Goal: Transaction & Acquisition: Purchase product/service

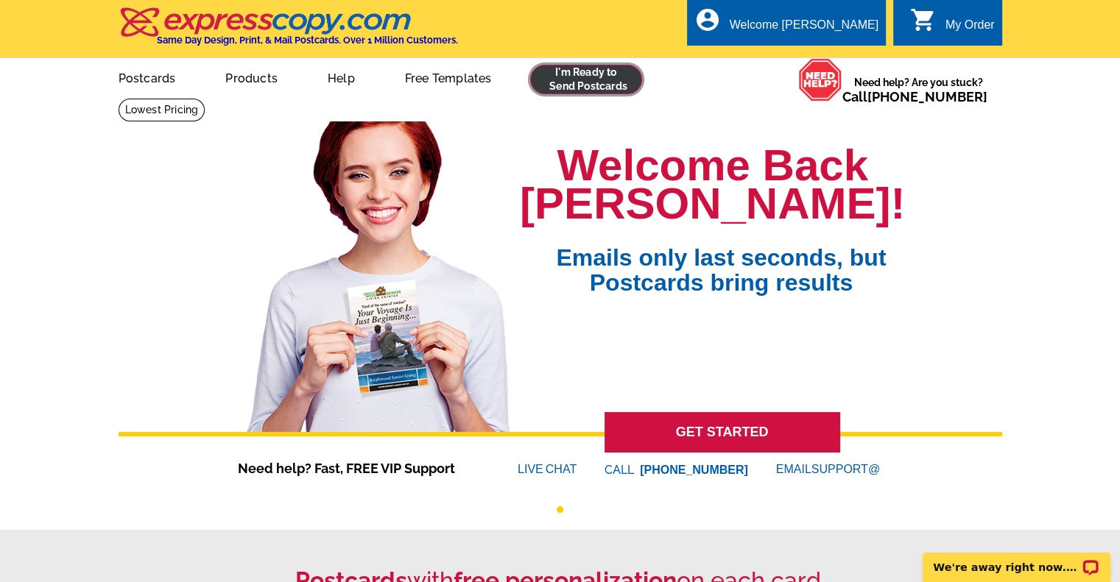
click at [588, 76] on link at bounding box center [586, 79] width 113 height 29
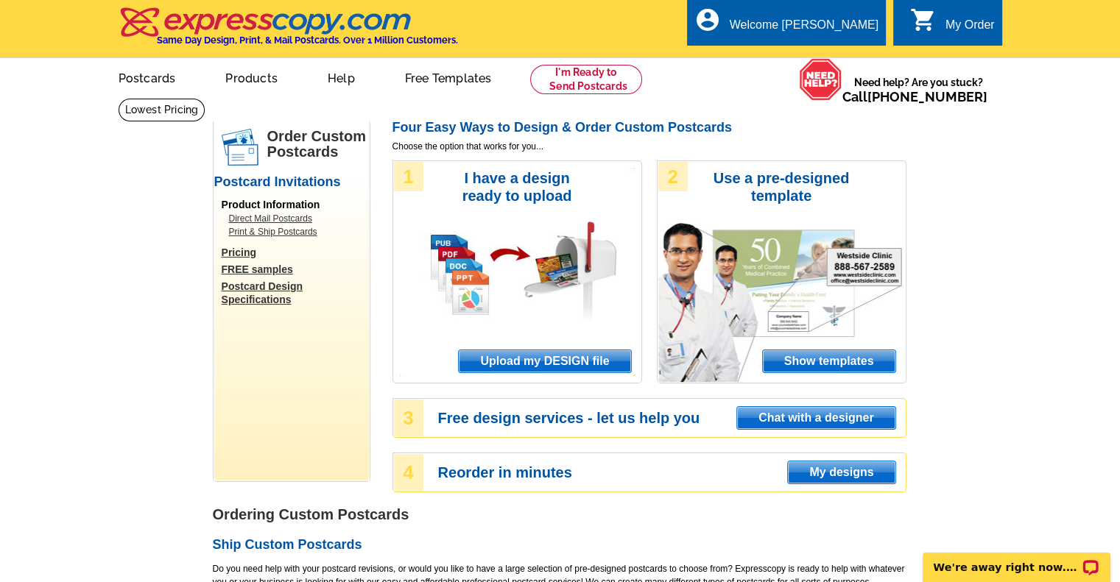
click at [554, 359] on span "Upload my DESIGN file" at bounding box center [545, 361] width 172 height 22
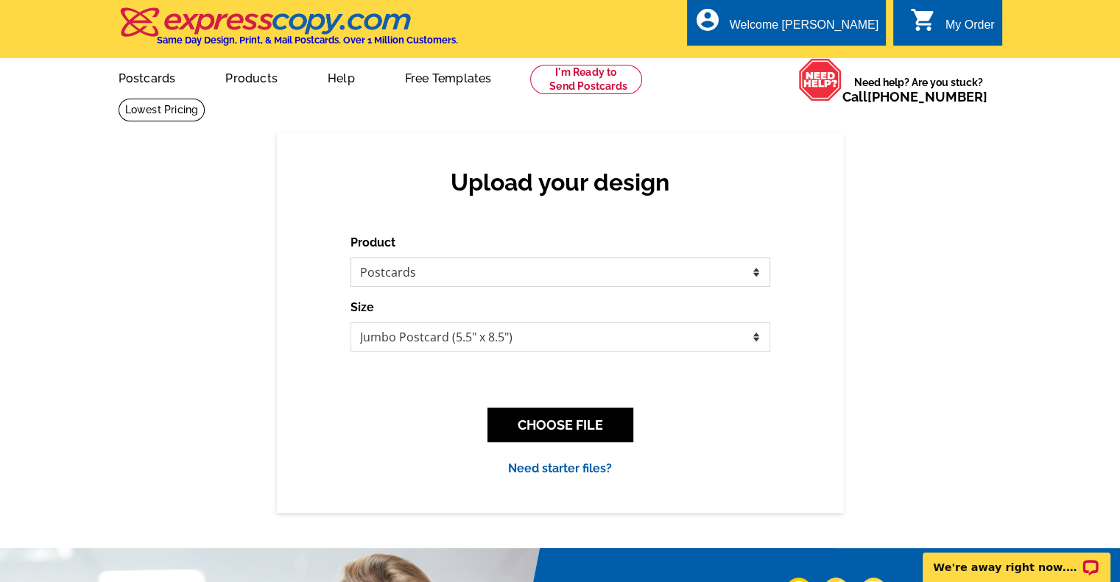
click at [379, 279] on select "Please select the type of file... Postcards Business Cards Letters and flyers G…" at bounding box center [560, 272] width 420 height 29
click at [928, 271] on div "Upload your design Product Please select the type of file... Postcards Business…" at bounding box center [560, 322] width 1120 height 379
click at [586, 409] on button "CHOOSE FILE" at bounding box center [560, 425] width 146 height 35
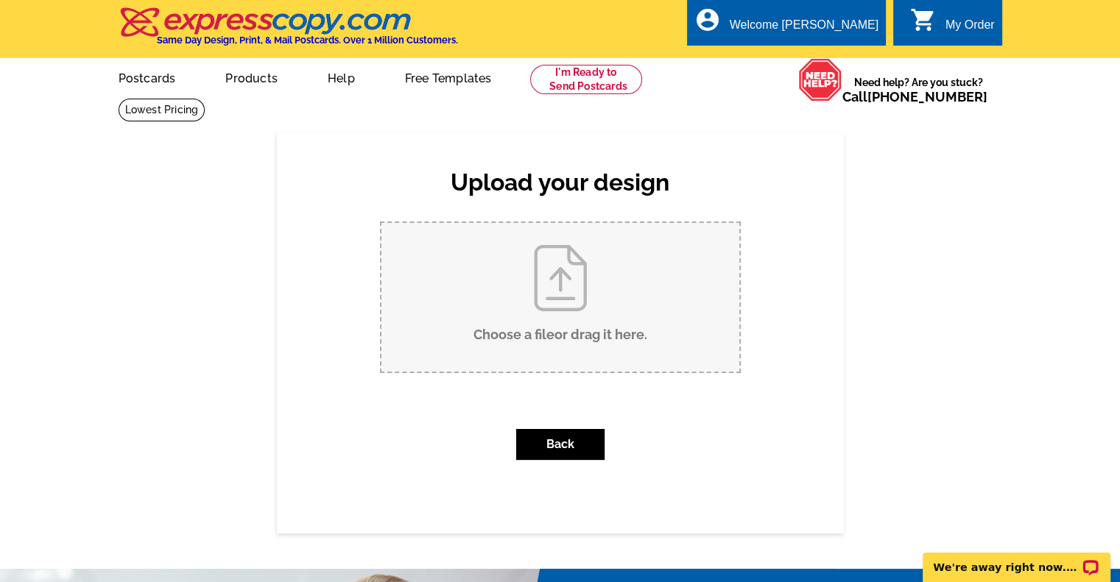
click at [533, 310] on input "Choose a file or drag it here ." at bounding box center [560, 297] width 358 height 149
type input "C:\fakepath\October Postcard.jpg"
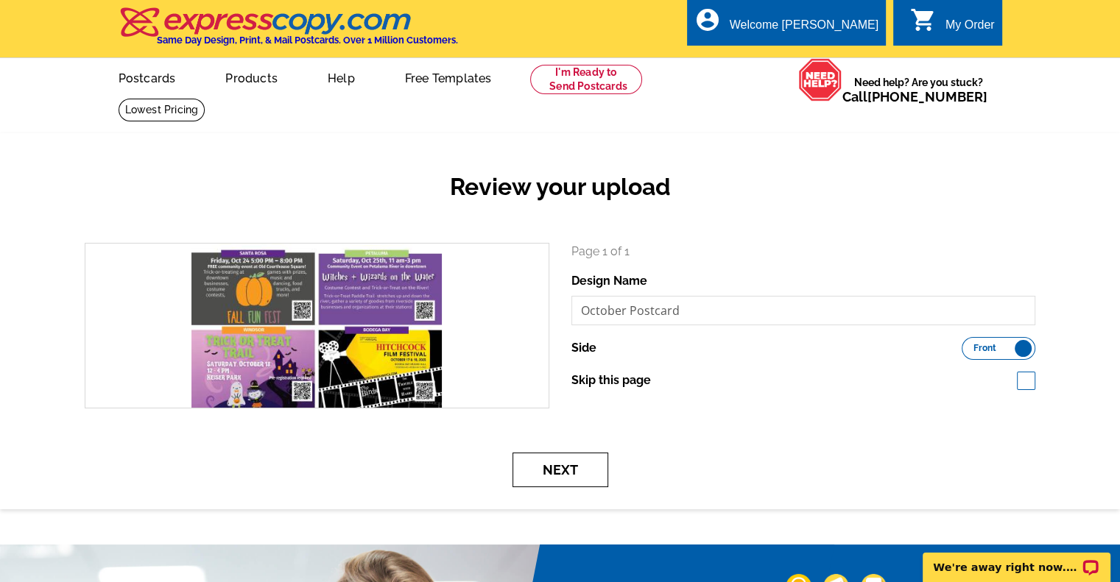
click at [545, 473] on button "Next" at bounding box center [560, 470] width 96 height 35
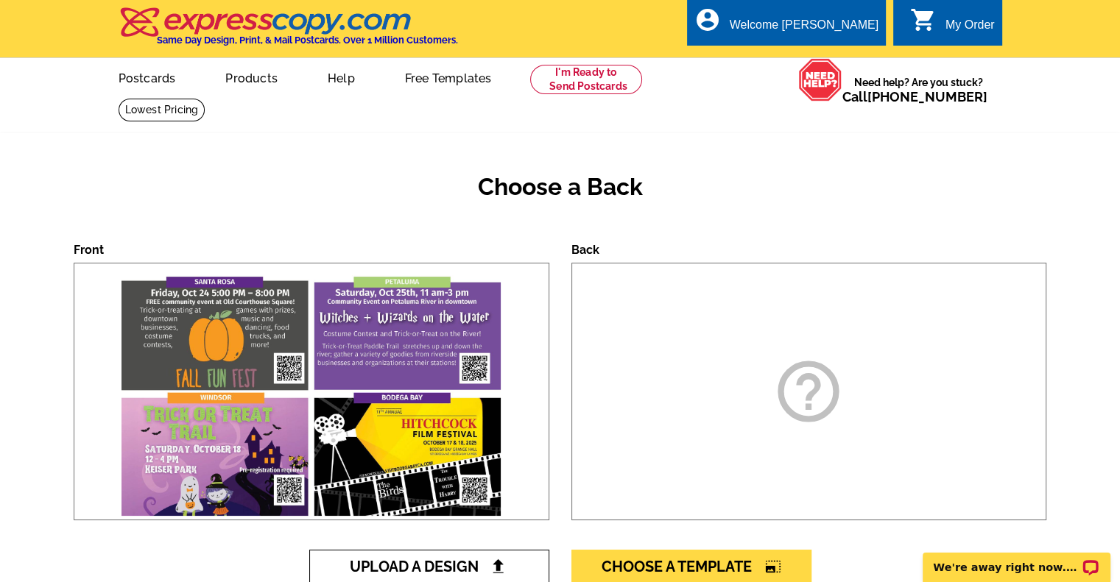
click at [446, 566] on span "Upload A Design" at bounding box center [429, 567] width 158 height 18
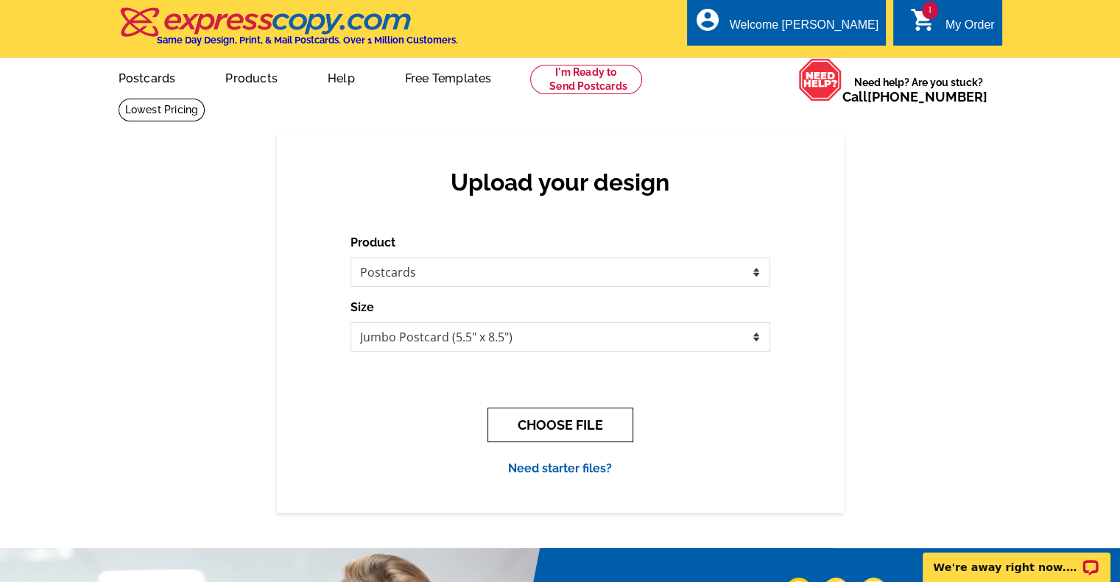
click at [521, 431] on button "CHOOSE FILE" at bounding box center [560, 425] width 146 height 35
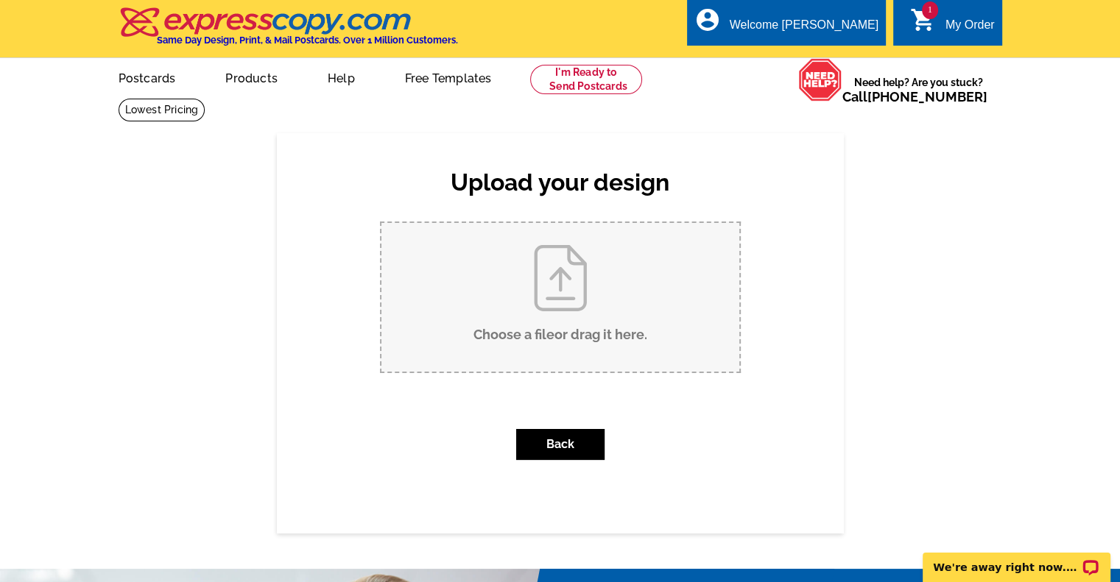
click at [540, 311] on input "Choose a file or drag it here ." at bounding box center [560, 297] width 358 height 149
type input "C:\fakepath\Postcard back.pdf"
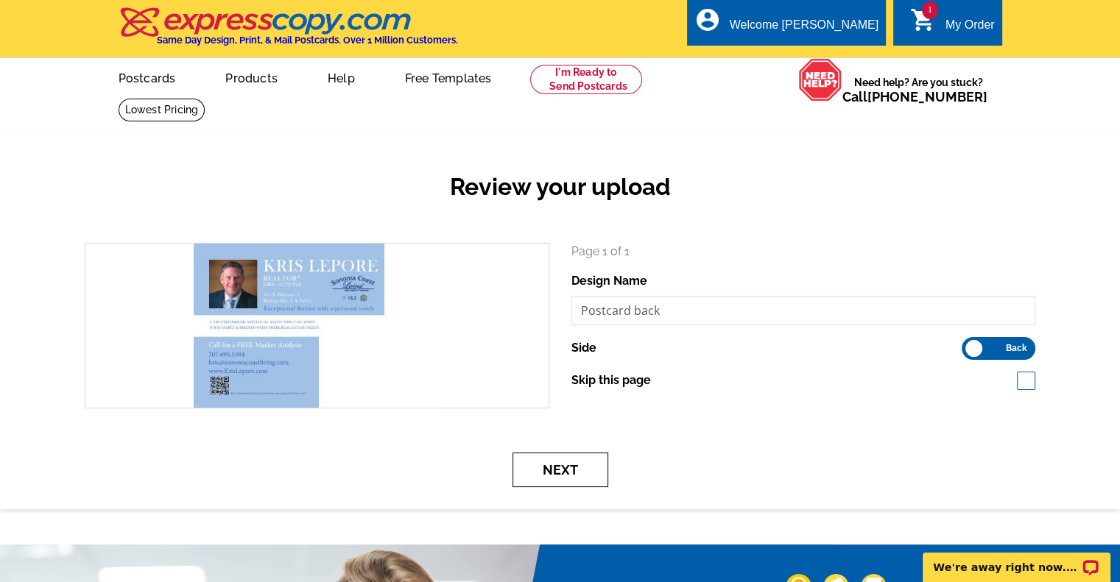
click at [556, 477] on button "Next" at bounding box center [560, 470] width 96 height 35
